Goal: Check status: Check status

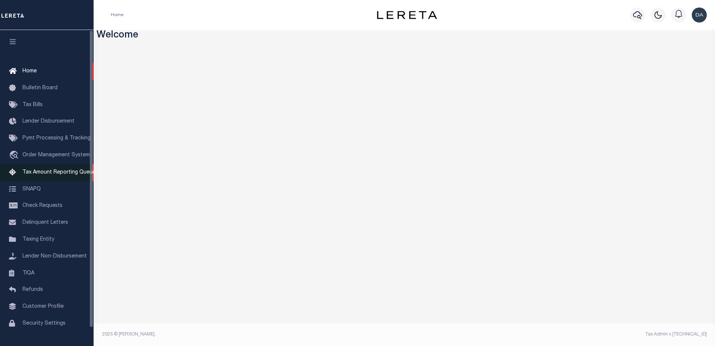
click at [49, 169] on link "Tax Amount Reporting Queue" at bounding box center [47, 172] width 94 height 17
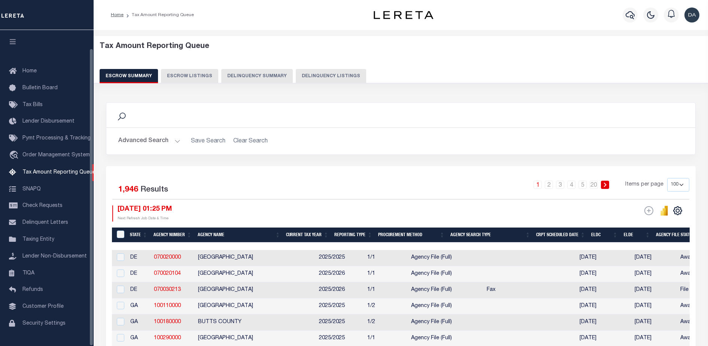
select select "100"
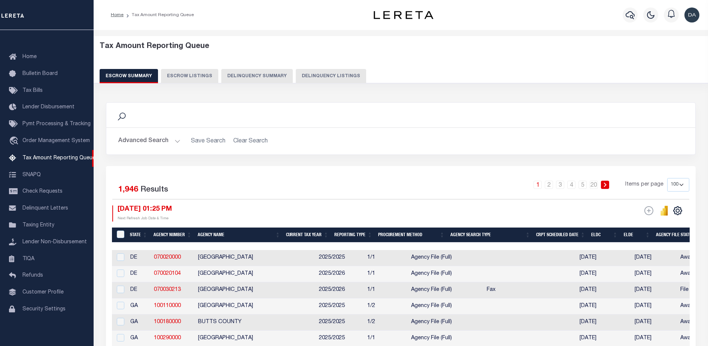
click at [246, 76] on button "Delinquency Summary" at bounding box center [257, 76] width 72 height 14
select select
select select "AnnualDelinquency"
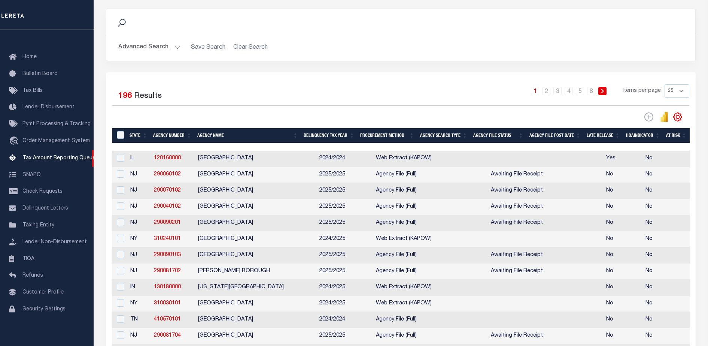
scroll to position [0, 0]
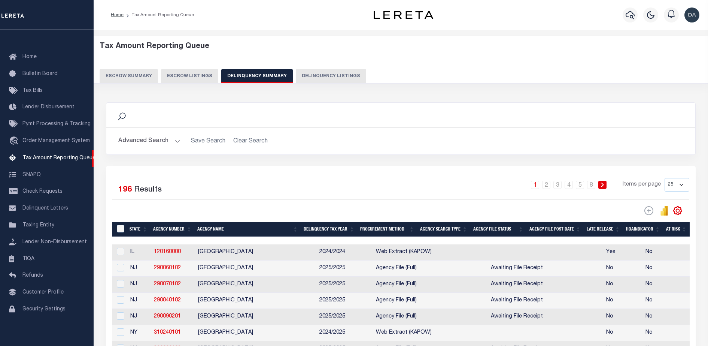
click at [130, 145] on button "Advanced Search" at bounding box center [149, 141] width 62 height 15
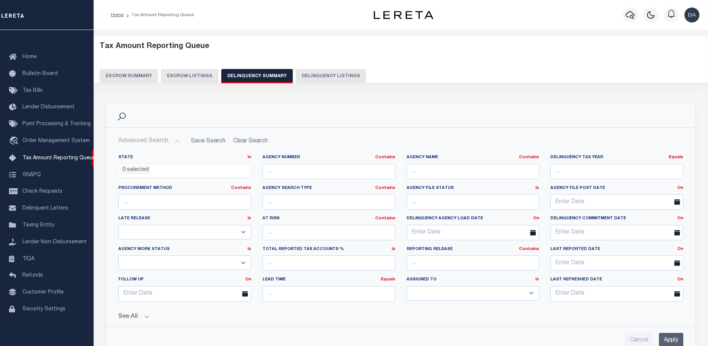
scroll to position [94, 0]
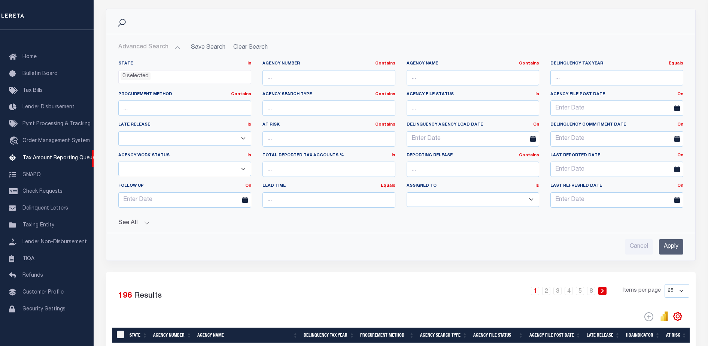
click at [130, 220] on button "See All" at bounding box center [400, 223] width 565 height 7
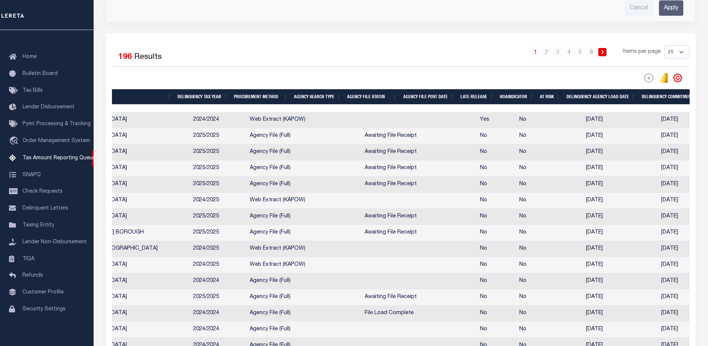
scroll to position [0, 503]
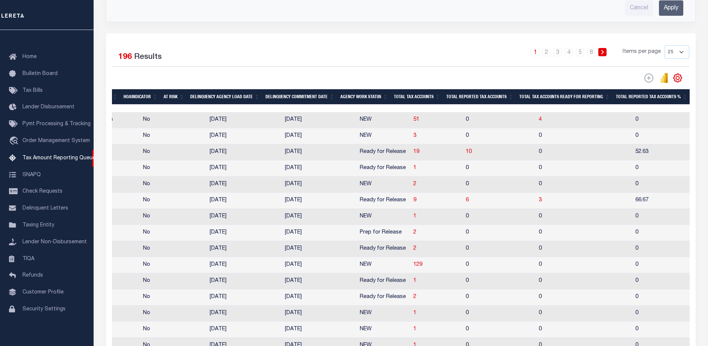
drag, startPoint x: 256, startPoint y: 211, endPoint x: 370, endPoint y: 206, distance: 114.0
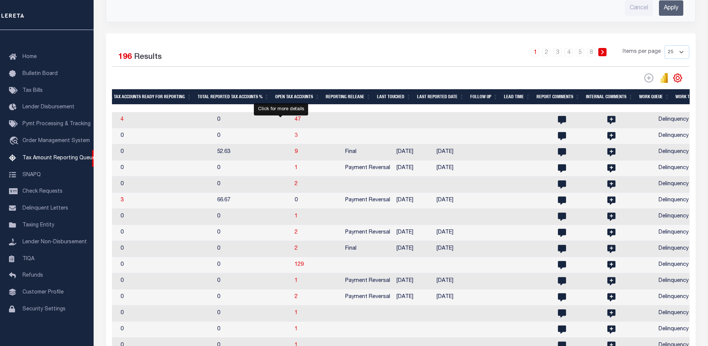
click at [295, 138] on span "3" at bounding box center [296, 135] width 3 height 5
select select "100"
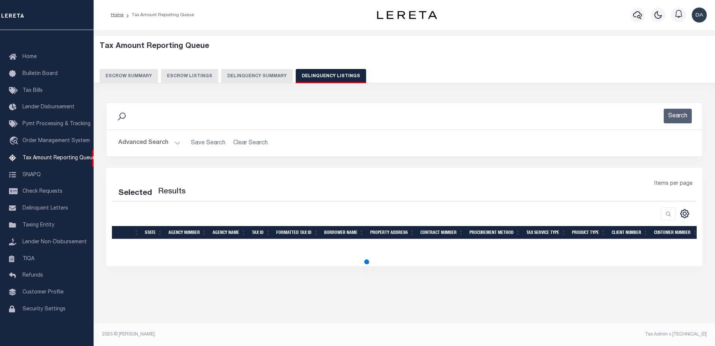
select select "100"
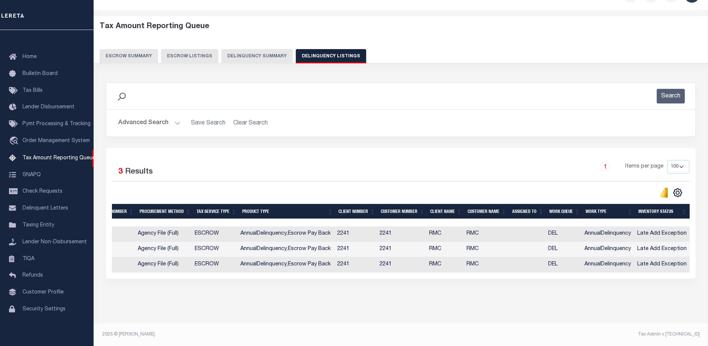
scroll to position [0, 178]
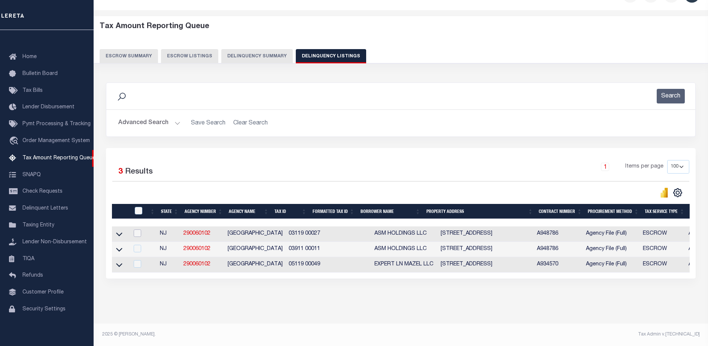
click at [138, 229] on input "checkbox" at bounding box center [137, 232] width 7 height 7
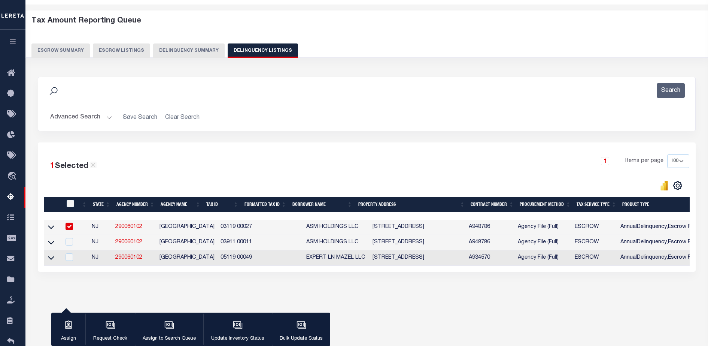
click at [69, 225] on input "checkbox" at bounding box center [69, 226] width 7 height 7
checkbox input "false"
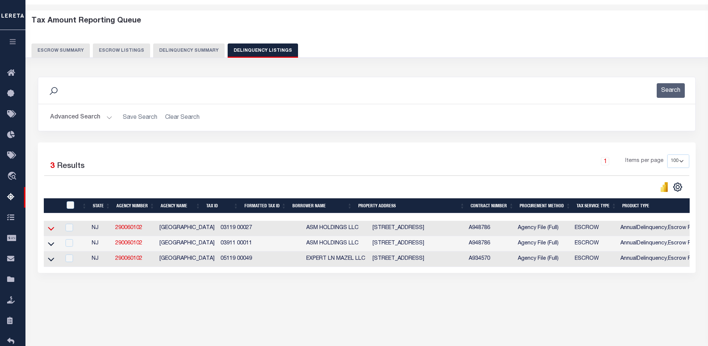
click at [51, 232] on icon at bounding box center [51, 228] width 6 height 8
